Goal: Information Seeking & Learning: Understand process/instructions

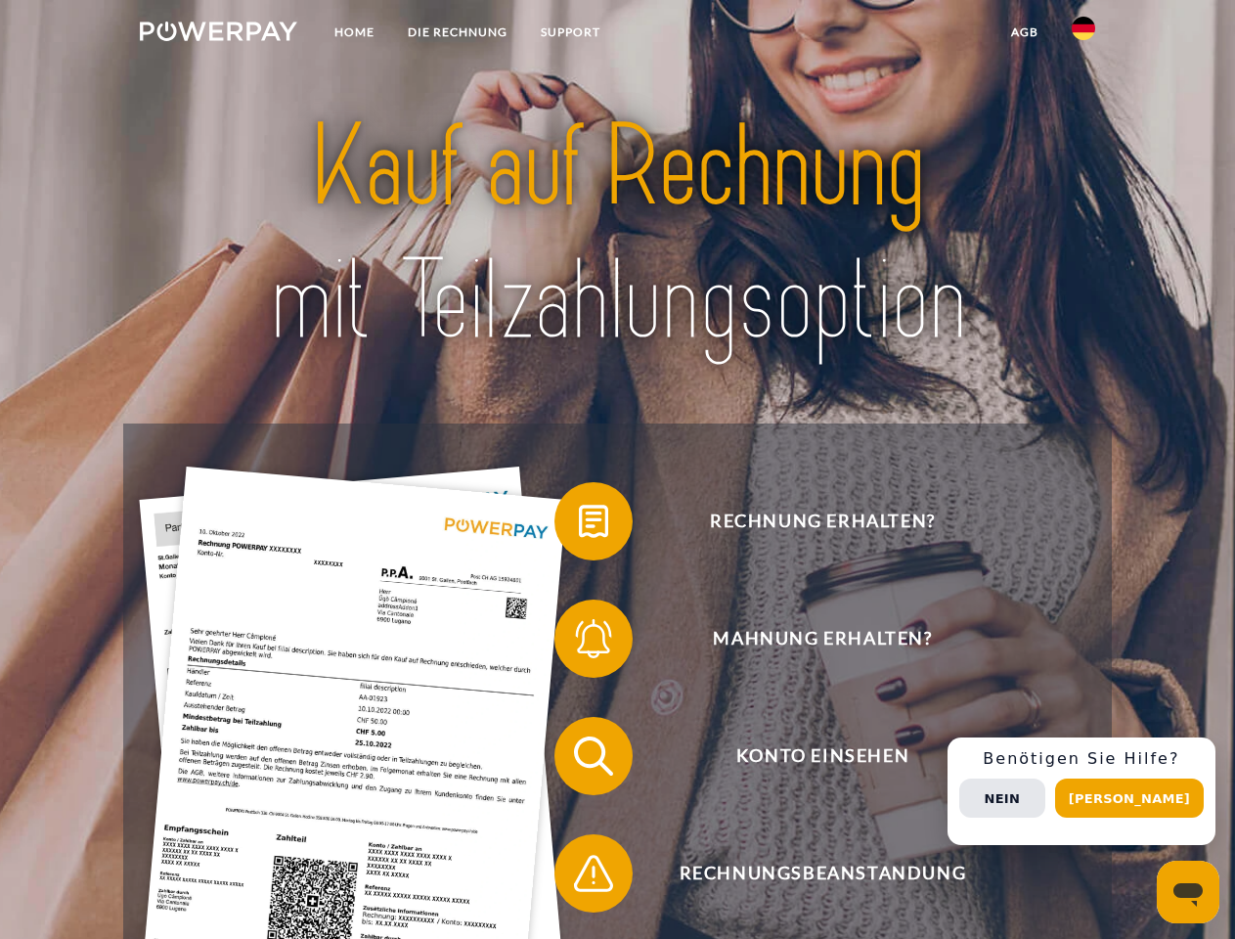
click at [218, 34] on img at bounding box center [218, 32] width 157 height 20
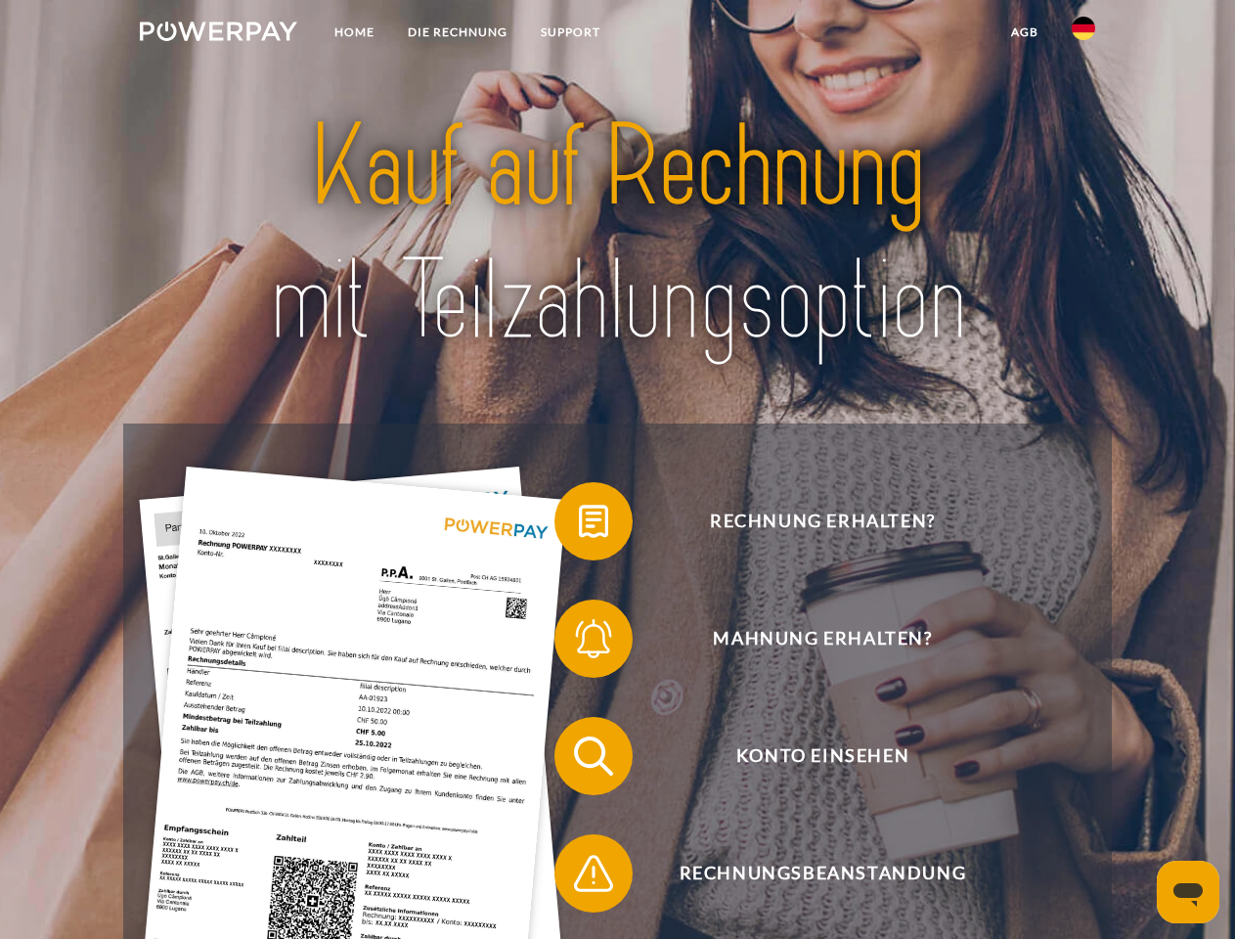
click at [1084, 34] on img at bounding box center [1083, 28] width 23 height 23
click at [1024, 32] on link "agb" at bounding box center [1025, 32] width 61 height 35
click at [579, 525] on span at bounding box center [564, 521] width 98 height 98
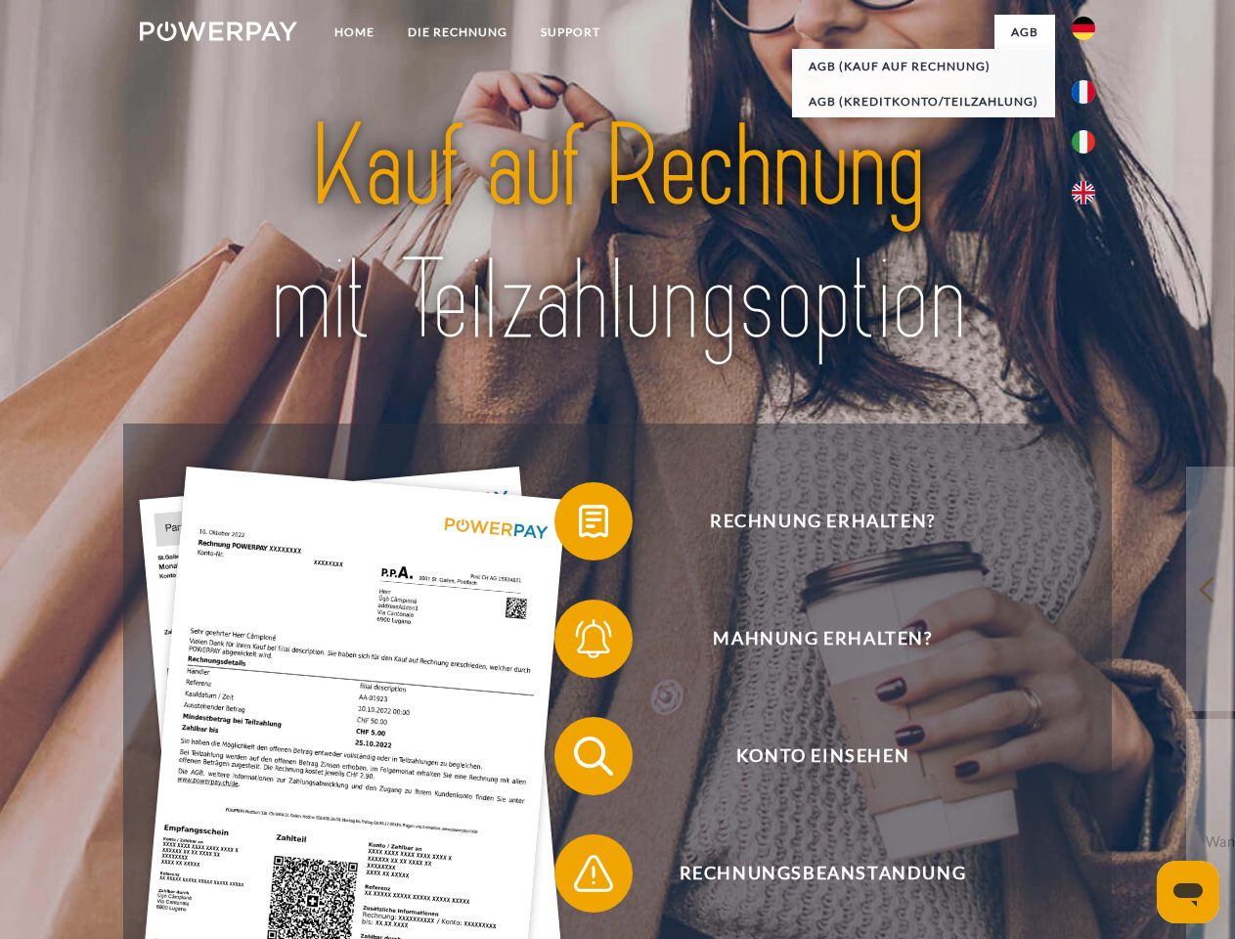
click at [579, 643] on span at bounding box center [564, 639] width 98 height 98
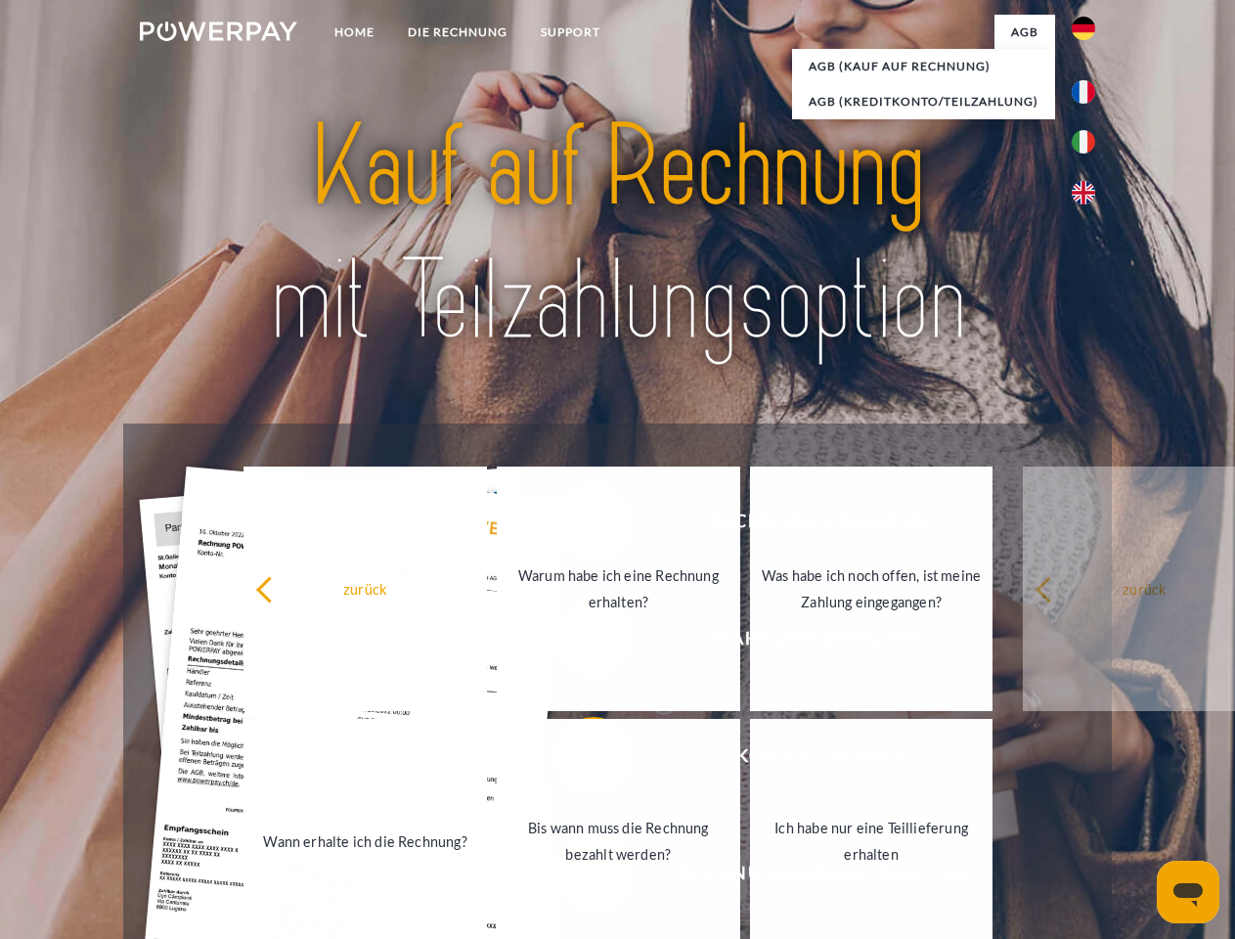
click at [579, 760] on link "Bis wann muss die Rechnung bezahlt werden?" at bounding box center [619, 841] width 244 height 245
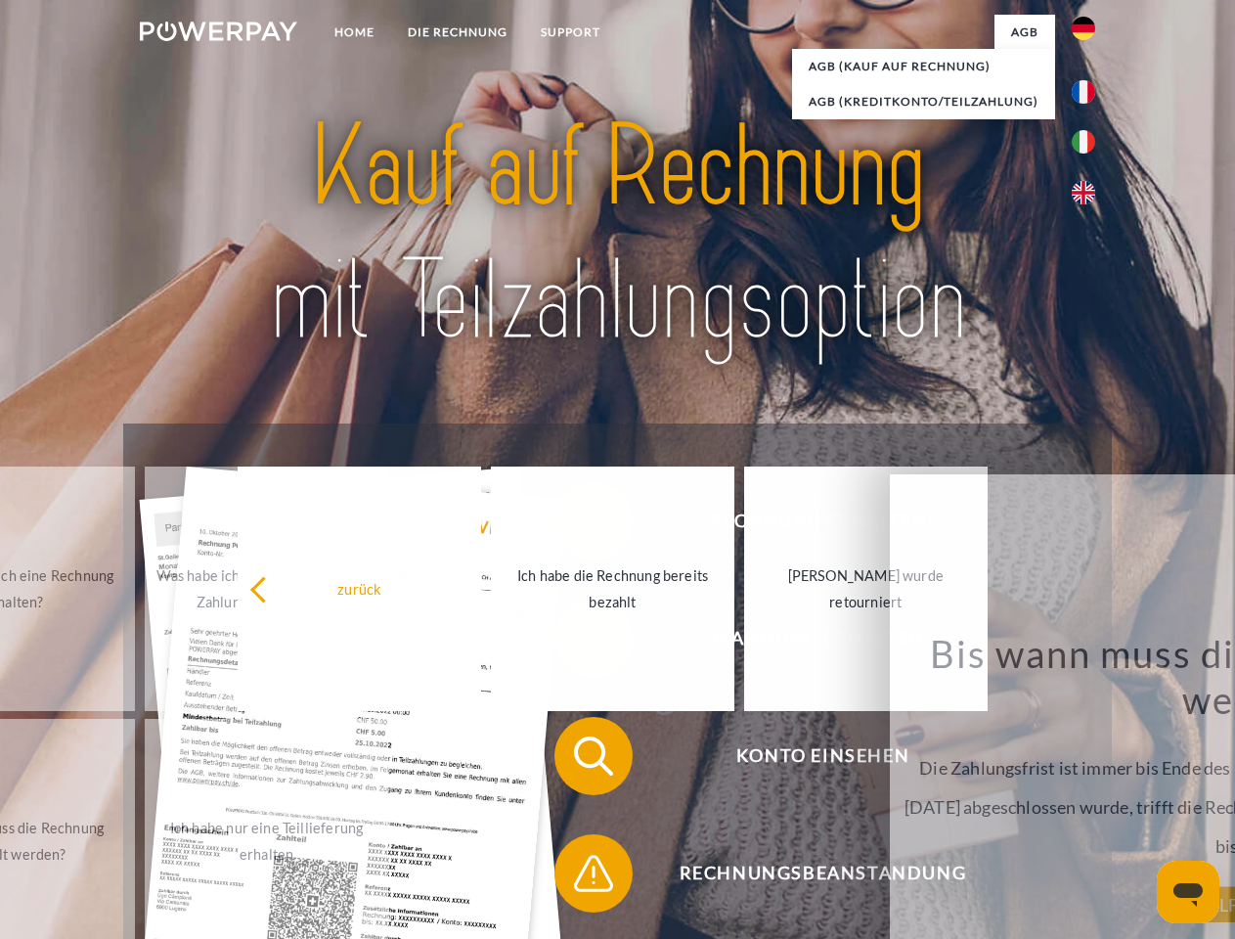
click at [579, 877] on span at bounding box center [564, 874] width 98 height 98
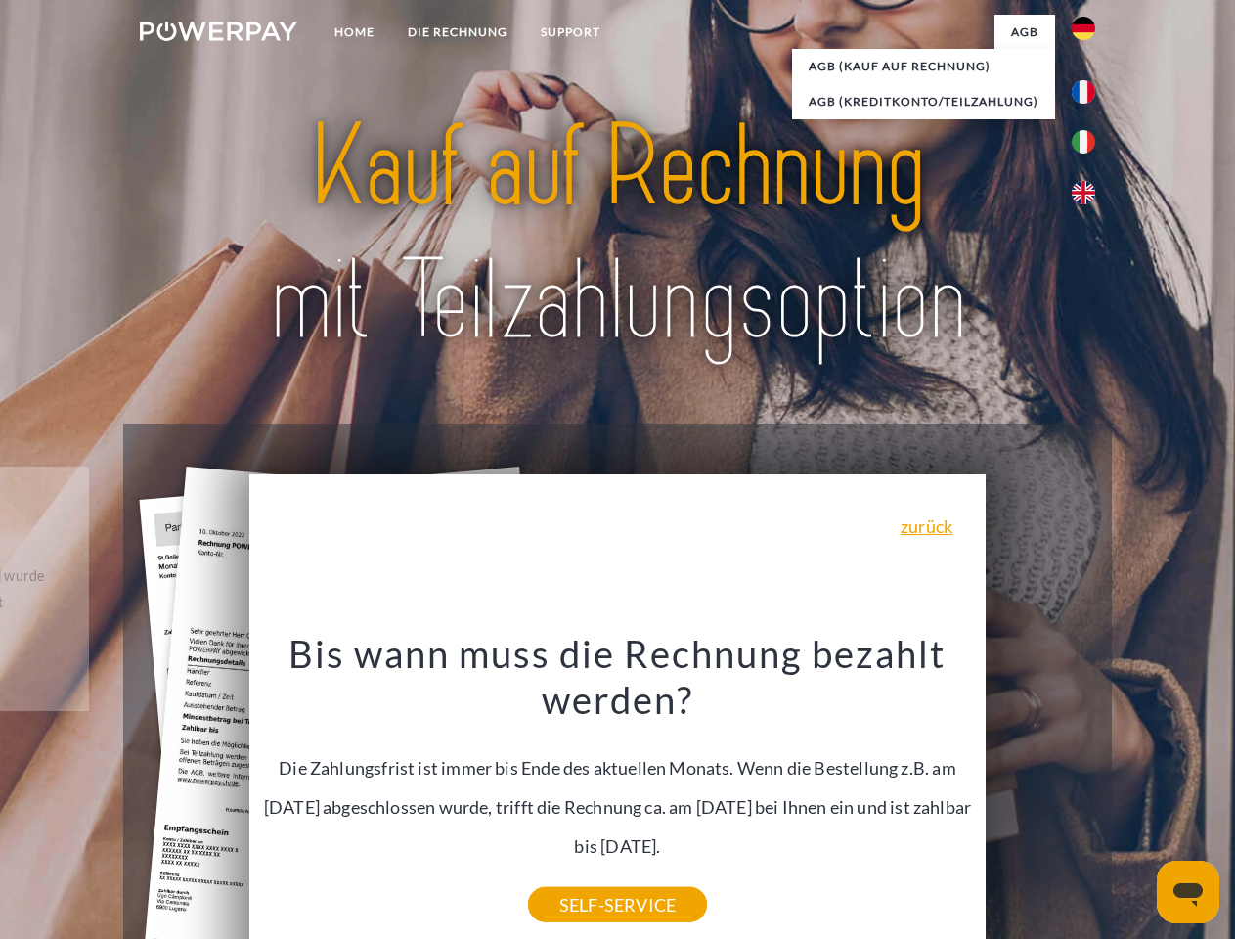
click at [1089, 791] on div "Rechnung erhalten? Mahnung erhalten? Konto einsehen" at bounding box center [617, 815] width 988 height 783
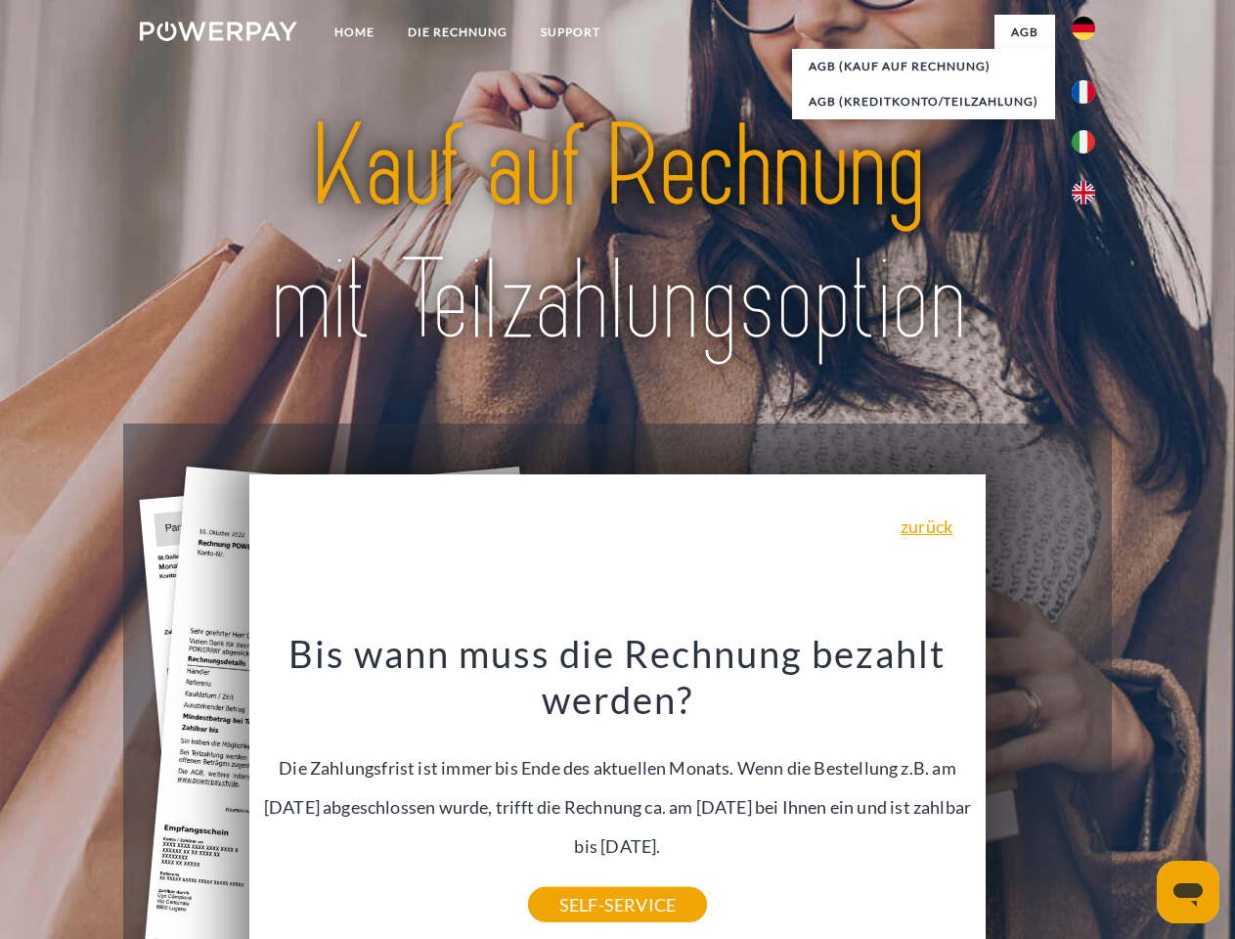
click at [1041, 795] on span "Konto einsehen" at bounding box center [822, 756] width 479 height 78
click at [1137, 798] on header "Home DIE RECHNUNG SUPPORT" at bounding box center [617, 675] width 1235 height 1351
